Goal: Find specific page/section: Find specific page/section

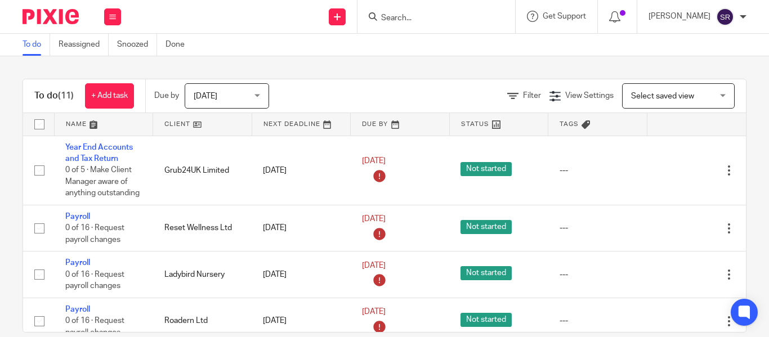
click at [384, 16] on input "Search" at bounding box center [430, 19] width 101 height 10
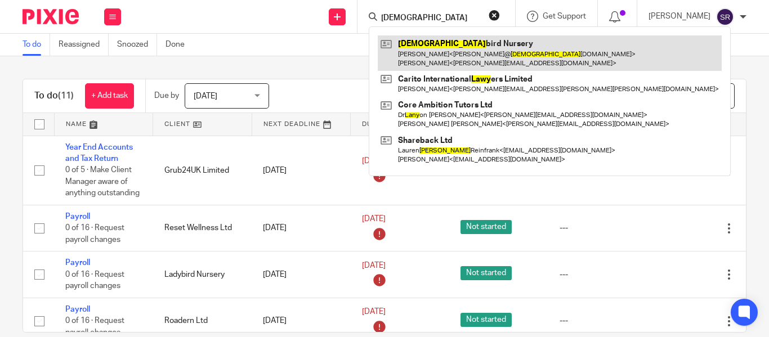
type input "lady"
click at [411, 51] on link at bounding box center [550, 52] width 344 height 35
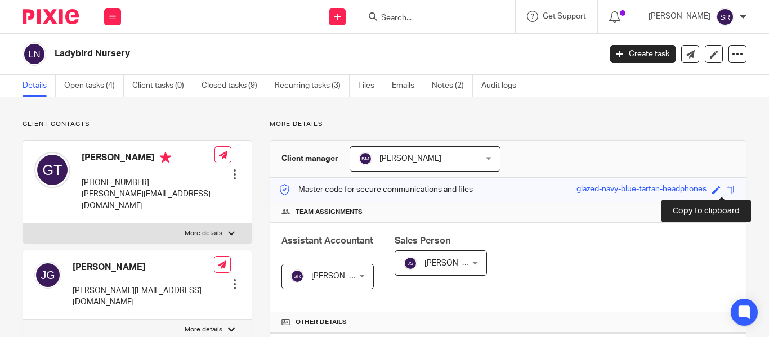
click at [726, 190] on span at bounding box center [730, 190] width 8 height 8
